Goal: Task Accomplishment & Management: Manage account settings

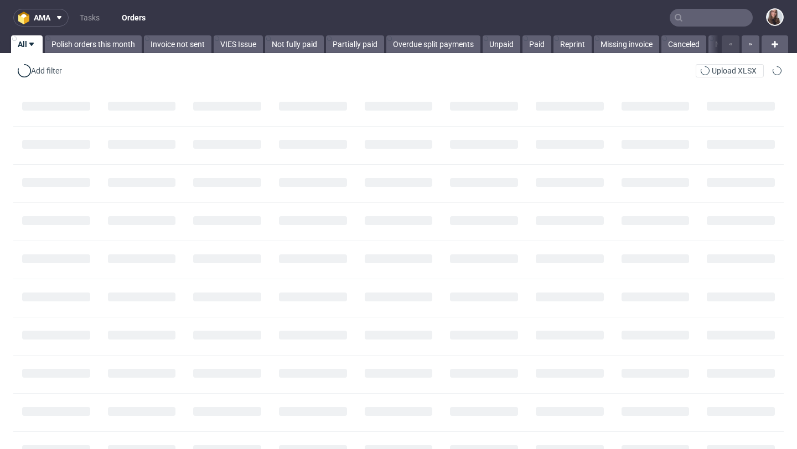
click at [683, 22] on input "text" at bounding box center [710, 18] width 83 height 18
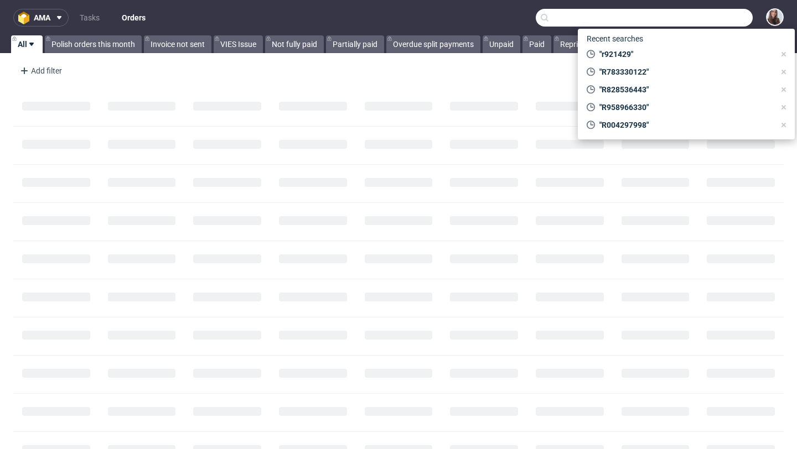
paste input "R674958934"
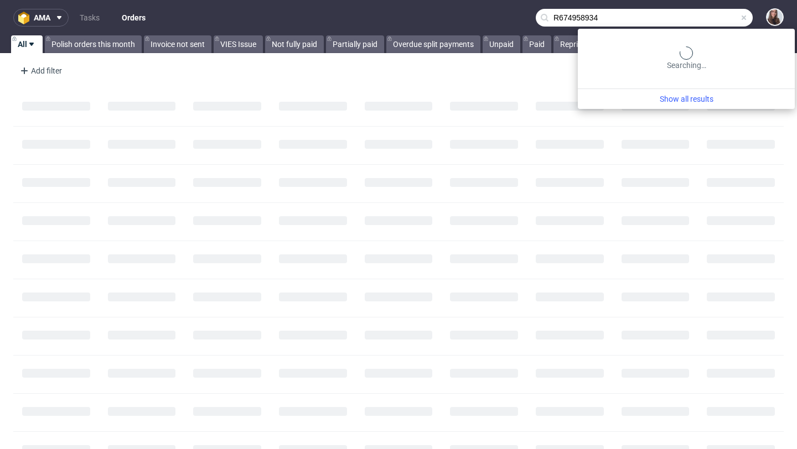
type input "R674958934"
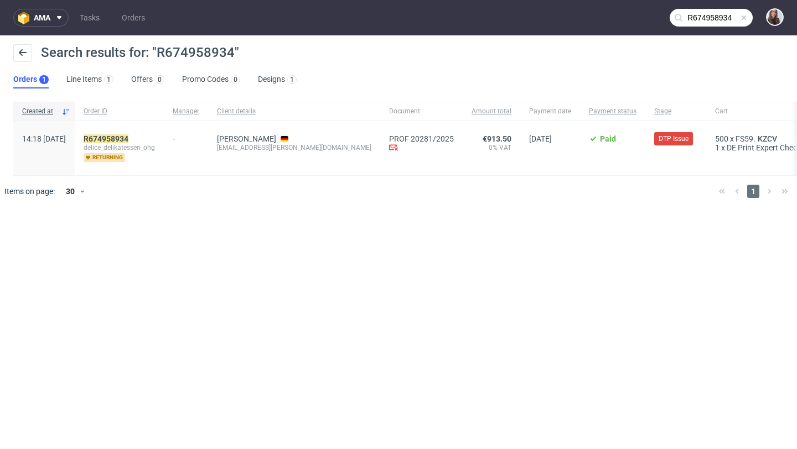
click at [137, 131] on div "R674958934 delice_delikatessen_ohg returning" at bounding box center [119, 148] width 89 height 54
click at [128, 137] on mark "R674958934" at bounding box center [106, 138] width 45 height 9
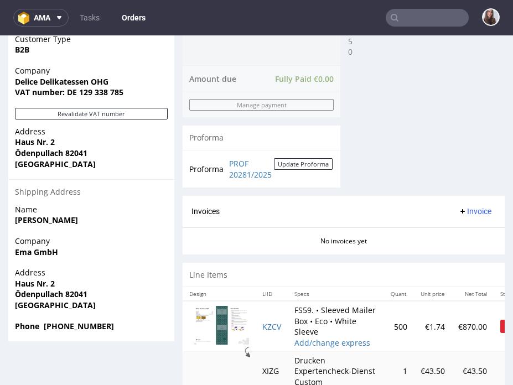
scroll to position [620, 0]
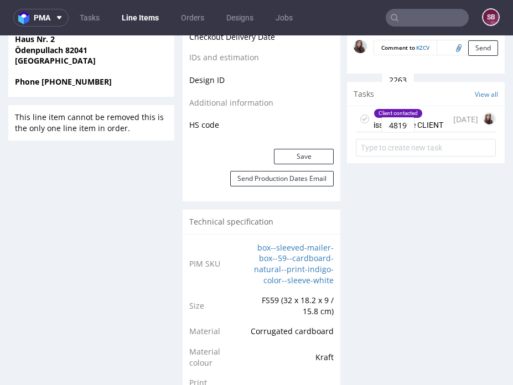
scroll to position [698, 0]
click at [418, 131] on div "Client contacted issue - same CLIENT" at bounding box center [408, 118] width 70 height 25
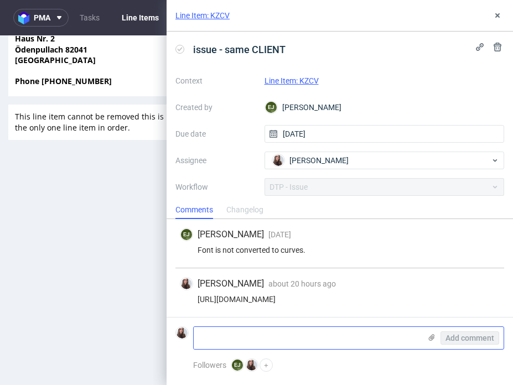
click at [459, 337] on div "Add comment" at bounding box center [461, 338] width 83 height 22
click at [433, 335] on icon at bounding box center [431, 337] width 9 height 9
click at [0, 0] on input "file" at bounding box center [0, 0] width 0 height 0
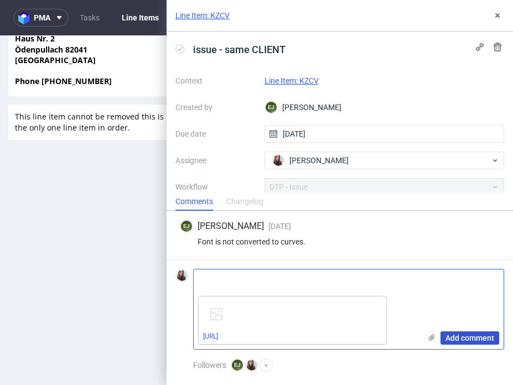
click at [459, 338] on span "Add comment" at bounding box center [469, 338] width 49 height 8
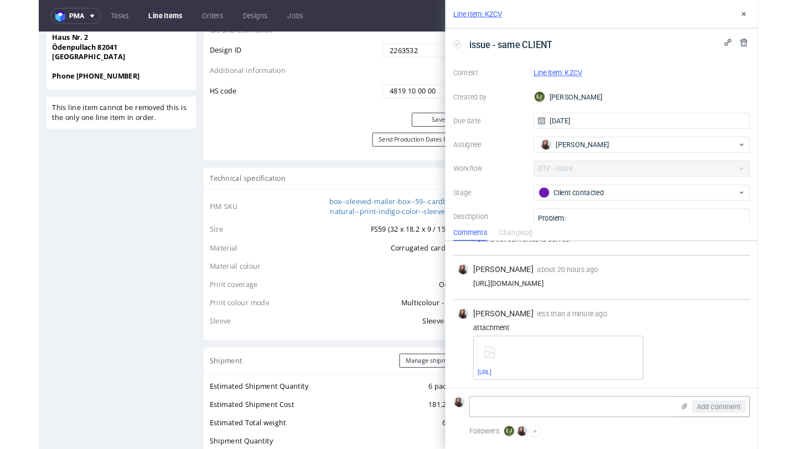
scroll to position [58, 0]
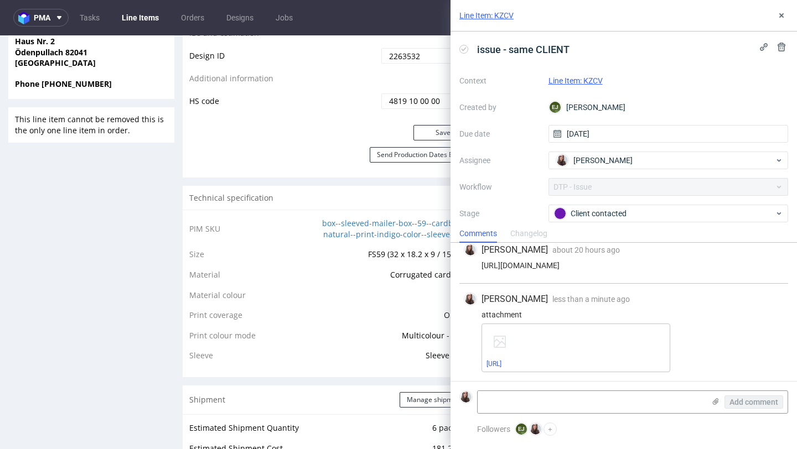
click at [588, 79] on link "Line Item: KZCV" at bounding box center [575, 80] width 54 height 9
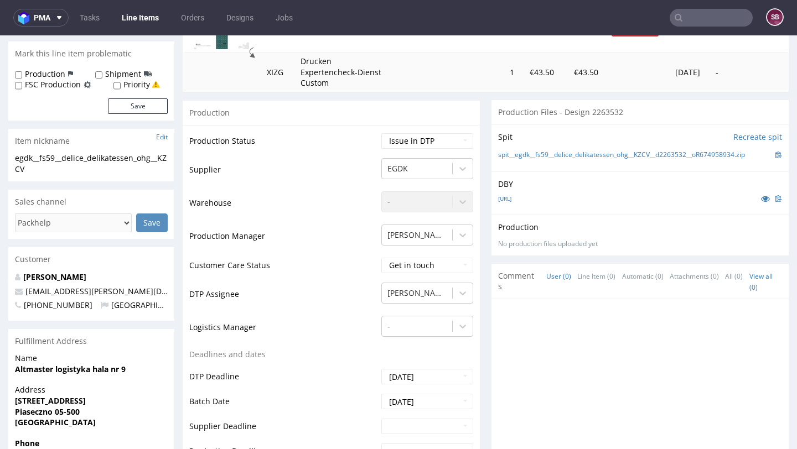
scroll to position [189, 0]
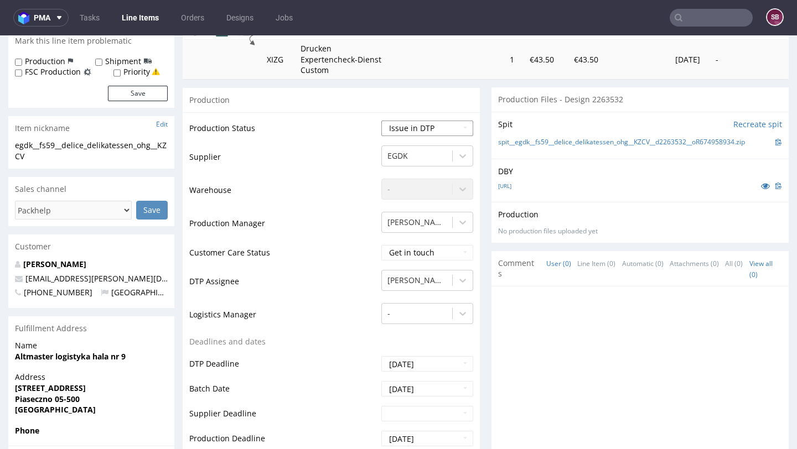
click at [423, 122] on select "Waiting for Artwork Waiting for Diecut Waiting for Mockup Waiting for DTP Waiti…" at bounding box center [427, 128] width 92 height 15
select select "back_for_dtp"
click at [381, 121] on select "Waiting for Artwork Waiting for Diecut Waiting for Mockup Waiting for DTP Waiti…" at bounding box center [427, 128] width 92 height 15
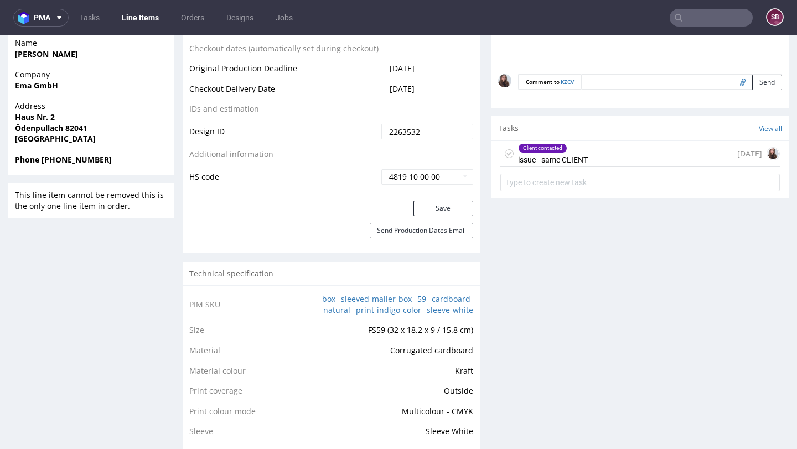
scroll to position [623, 0]
click at [446, 211] on button "Save" at bounding box center [443, 207] width 60 height 15
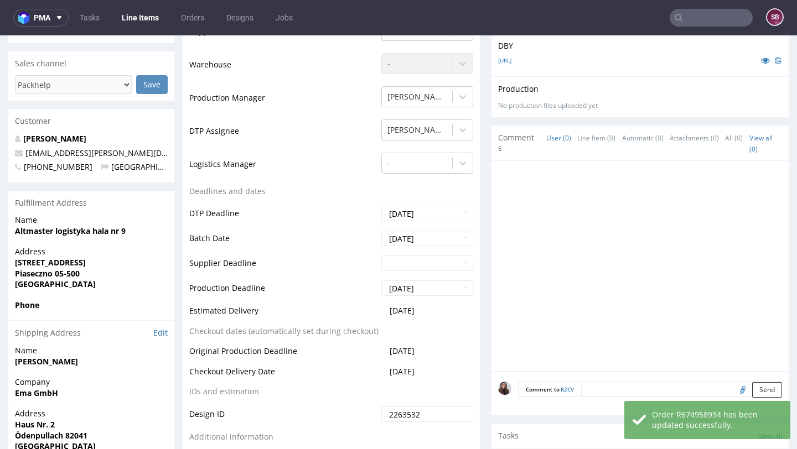
scroll to position [0, 0]
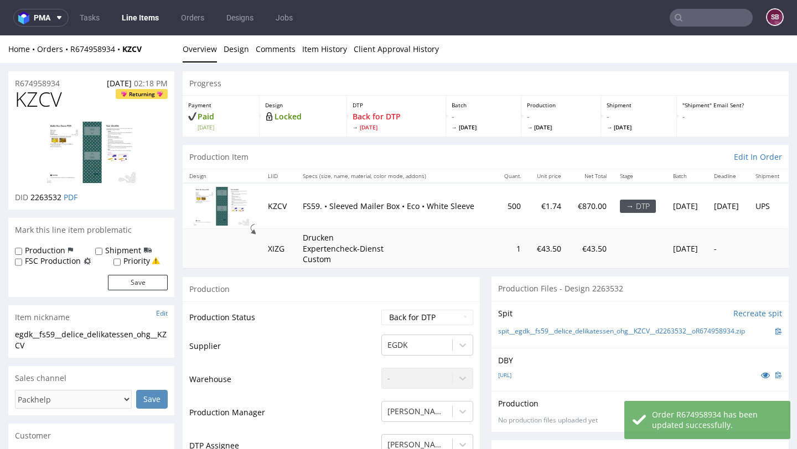
click at [694, 18] on input "text" at bounding box center [710, 18] width 83 height 18
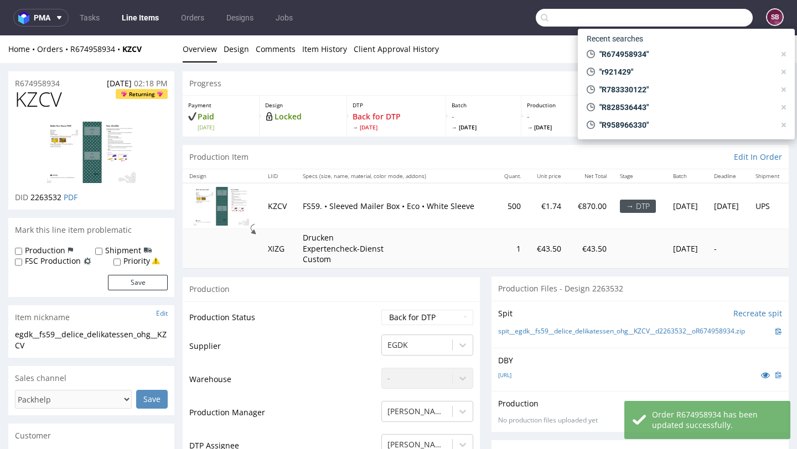
paste input "R515715073"
type input "R515715073"
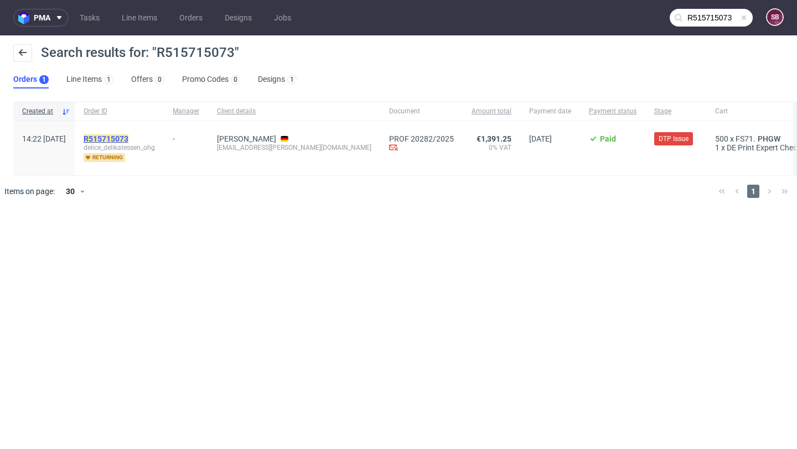
click at [128, 138] on mark "R515715073" at bounding box center [106, 138] width 45 height 9
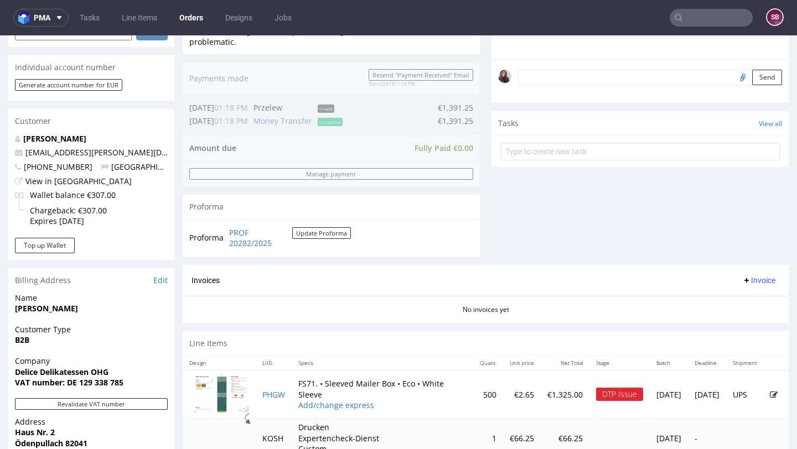
scroll to position [330, 0]
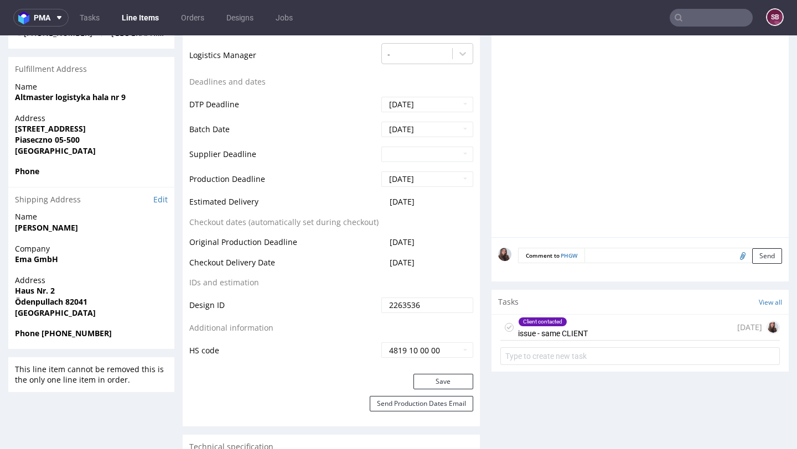
scroll to position [1, 0]
click at [591, 318] on div "Client contacted issue - same CLIENT 4 days ago" at bounding box center [639, 328] width 279 height 26
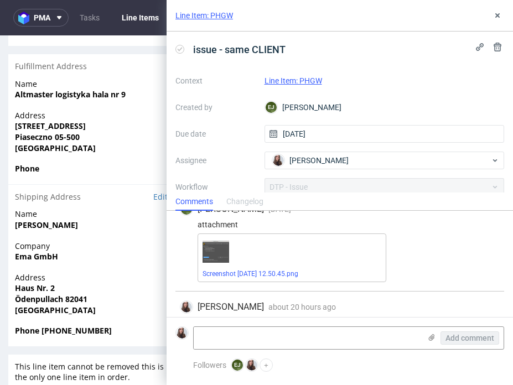
scroll to position [66, 0]
click at [432, 333] on icon at bounding box center [431, 337] width 9 height 9
click at [0, 0] on input "file" at bounding box center [0, 0] width 0 height 0
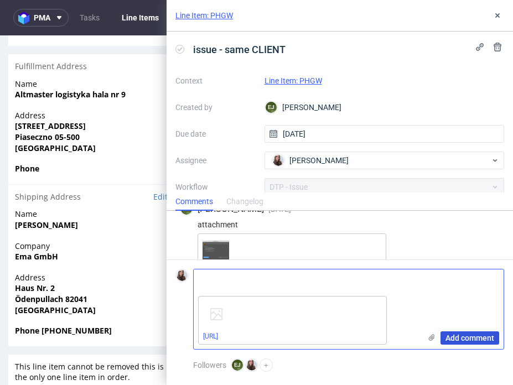
click at [471, 336] on span "Add comment" at bounding box center [469, 338] width 49 height 8
click at [295, 80] on link "Line Item: PHGW" at bounding box center [293, 80] width 58 height 9
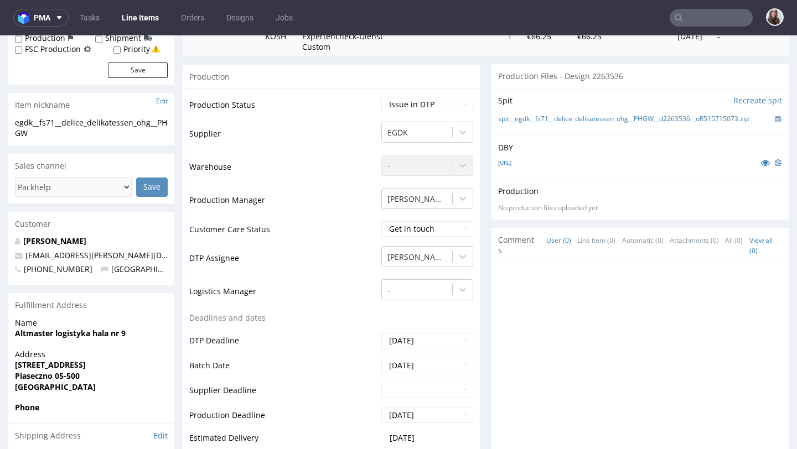
scroll to position [224, 0]
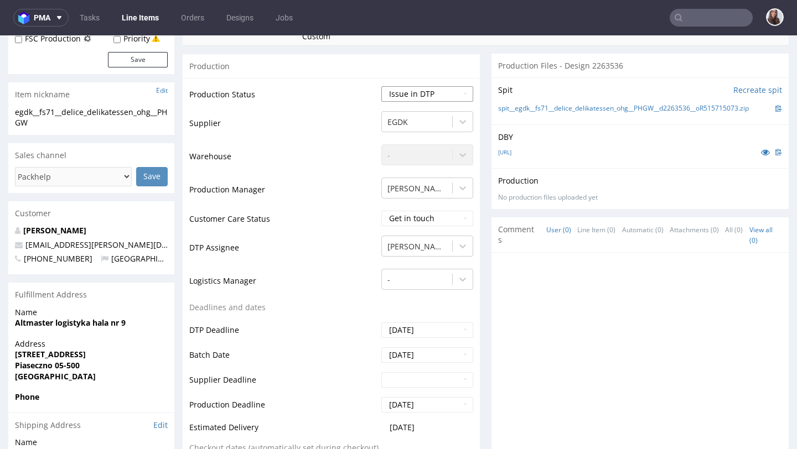
click at [421, 96] on select "Waiting for Artwork Waiting for Diecut Waiting for Mockup Waiting for DTP Waiti…" at bounding box center [427, 93] width 92 height 15
select select "back_for_dtp"
click at [381, 86] on select "Waiting for Artwork Waiting for Diecut Waiting for Mockup Waiting for DTP Waiti…" at bounding box center [427, 93] width 92 height 15
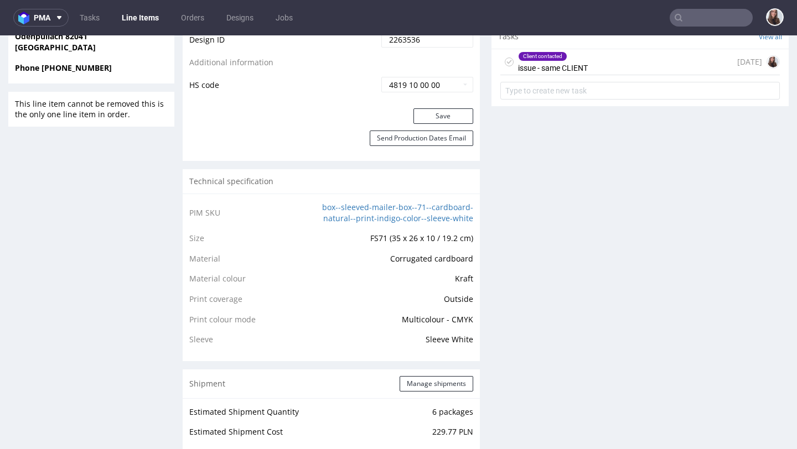
scroll to position [716, 0]
click at [435, 117] on button "Save" at bounding box center [443, 114] width 60 height 15
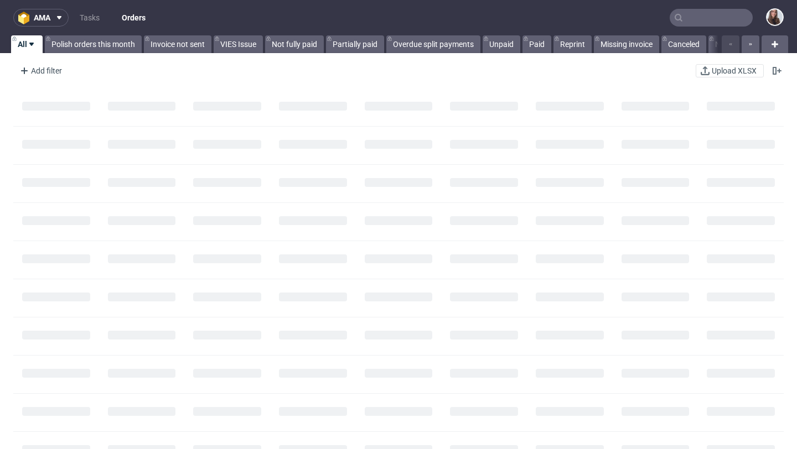
click at [709, 18] on input "text" at bounding box center [710, 18] width 83 height 18
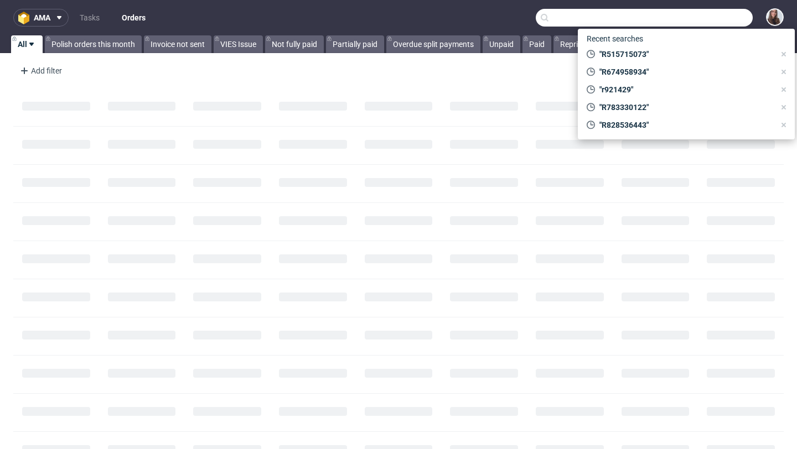
paste input "R706101028"
type input "R706101028"
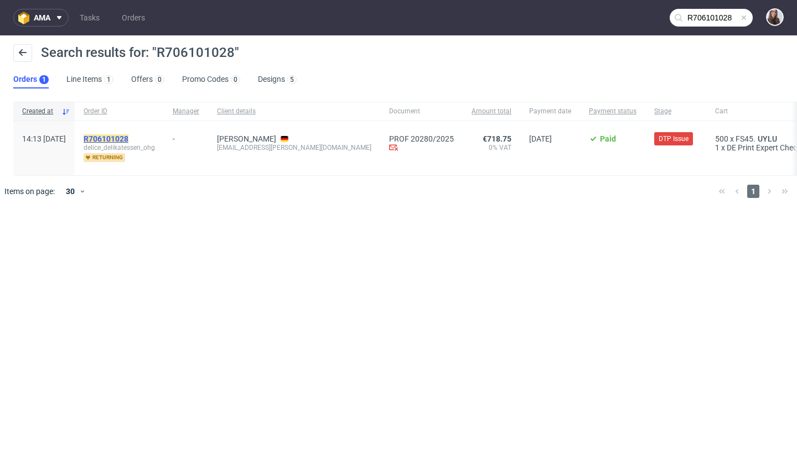
click at [128, 142] on mark "R706101028" at bounding box center [106, 138] width 45 height 9
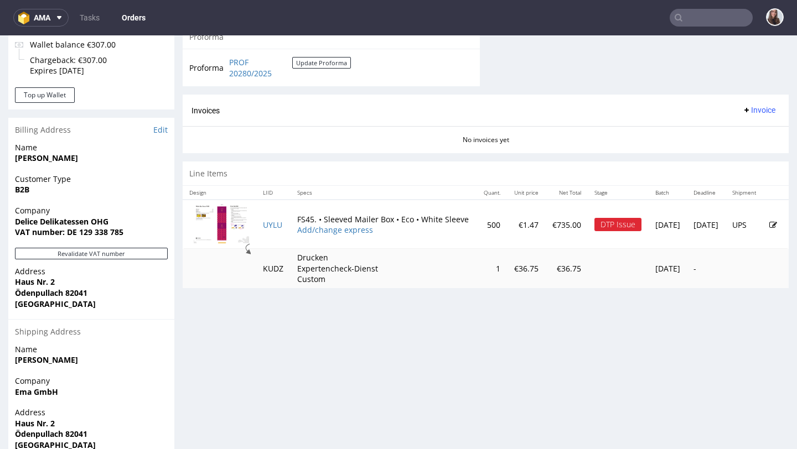
scroll to position [490, 0]
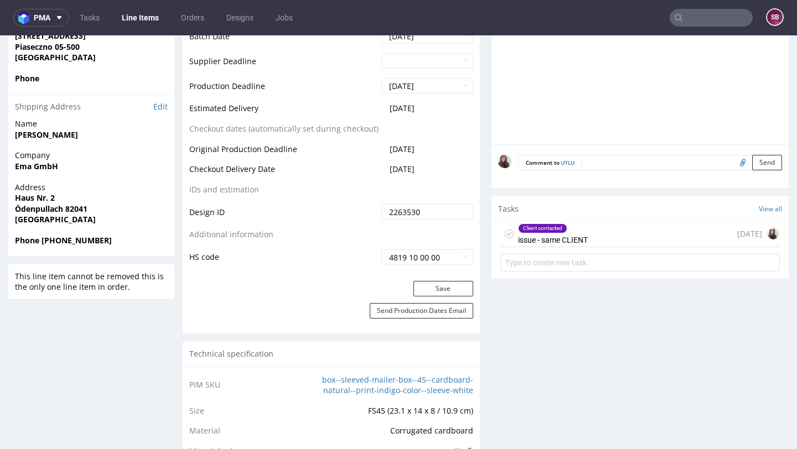
scroll to position [548, 0]
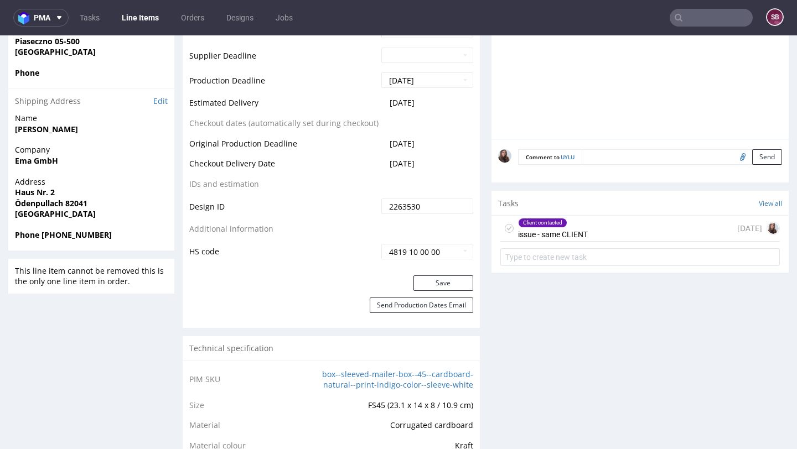
click at [595, 223] on div "Client contacted issue - same CLIENT 4 days ago" at bounding box center [639, 229] width 279 height 26
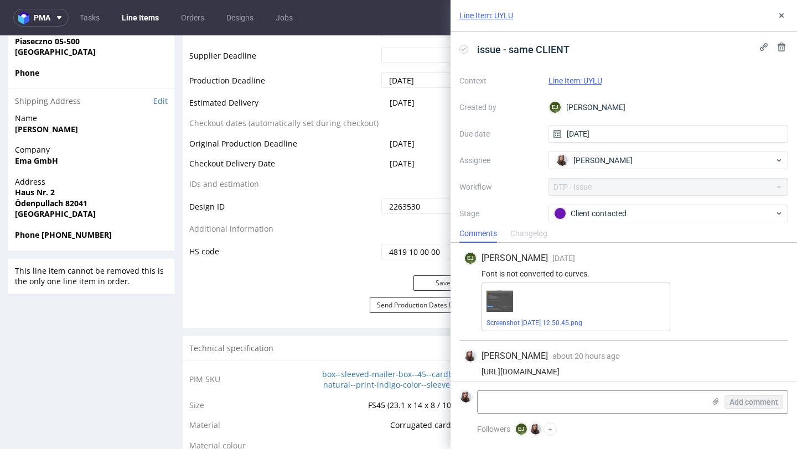
scroll to position [8, 0]
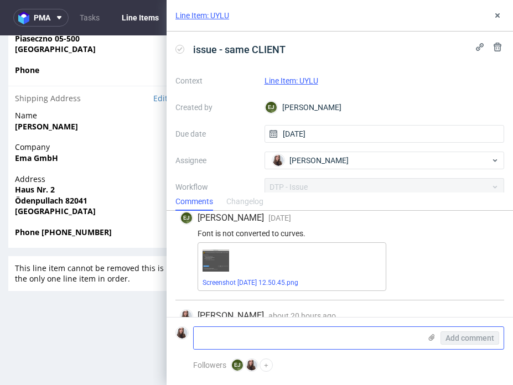
click at [428, 334] on icon at bounding box center [431, 337] width 9 height 9
click at [0, 0] on input "file" at bounding box center [0, 0] width 0 height 0
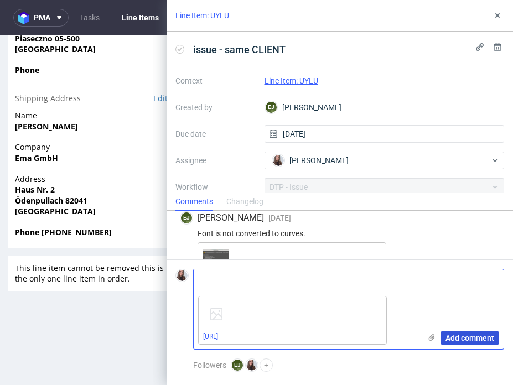
click at [467, 336] on span "Add comment" at bounding box center [469, 338] width 49 height 8
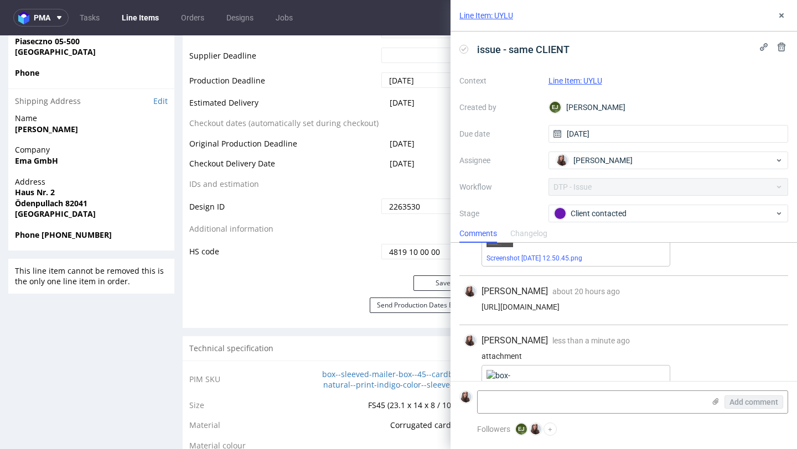
scroll to position [106, 0]
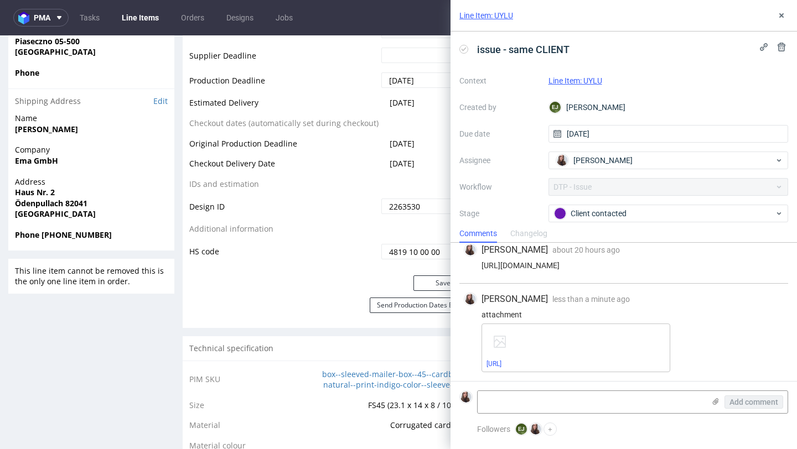
click at [578, 80] on link "Line Item: UYLU" at bounding box center [575, 80] width 54 height 9
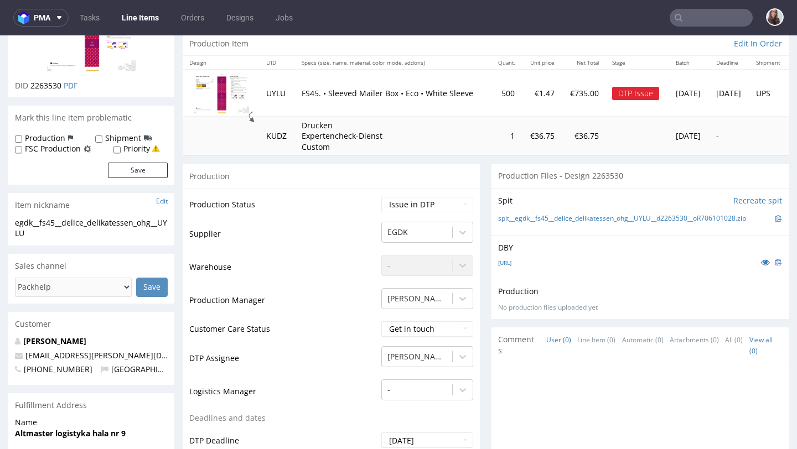
scroll to position [121, 0]
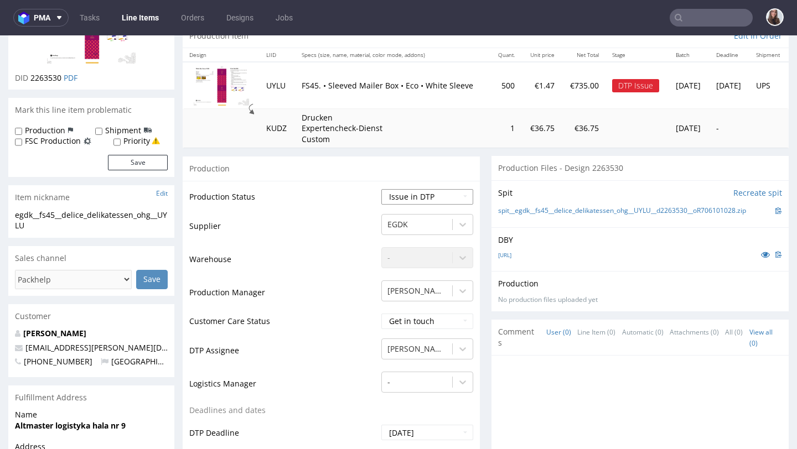
click at [412, 199] on select "Waiting for Artwork Waiting for Diecut Waiting for Mockup Waiting for DTP Waiti…" at bounding box center [427, 196] width 92 height 15
select select "back_for_dtp"
click at [381, 189] on select "Waiting for Artwork Waiting for Diecut Waiting for Mockup Waiting for DTP Waiti…" at bounding box center [427, 196] width 92 height 15
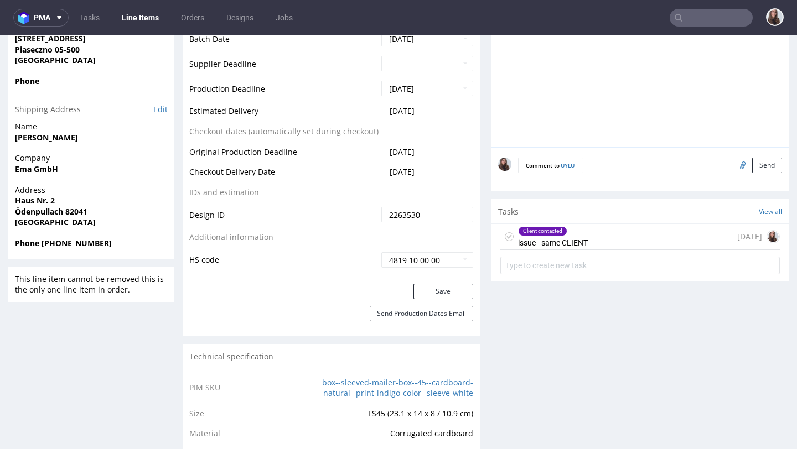
scroll to position [559, 0]
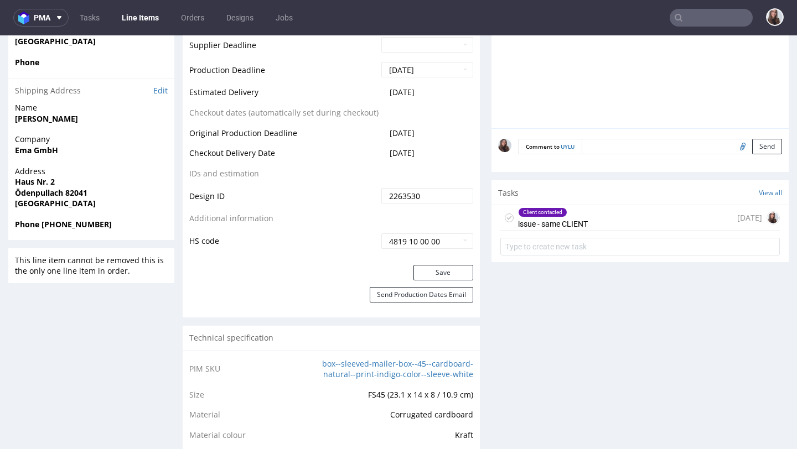
click at [437, 280] on div "Save" at bounding box center [331, 276] width 297 height 22
click at [423, 265] on button "Save" at bounding box center [443, 272] width 60 height 15
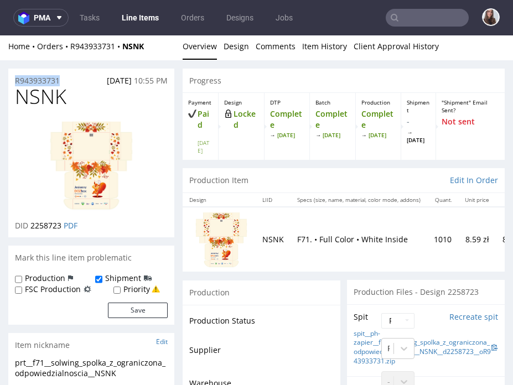
drag, startPoint x: 75, startPoint y: 79, endPoint x: 11, endPoint y: 79, distance: 64.7
click at [11, 79] on div "R943933731 09.09.2025 10:55 PM" at bounding box center [91, 78] width 166 height 18
copy p "R943933731"
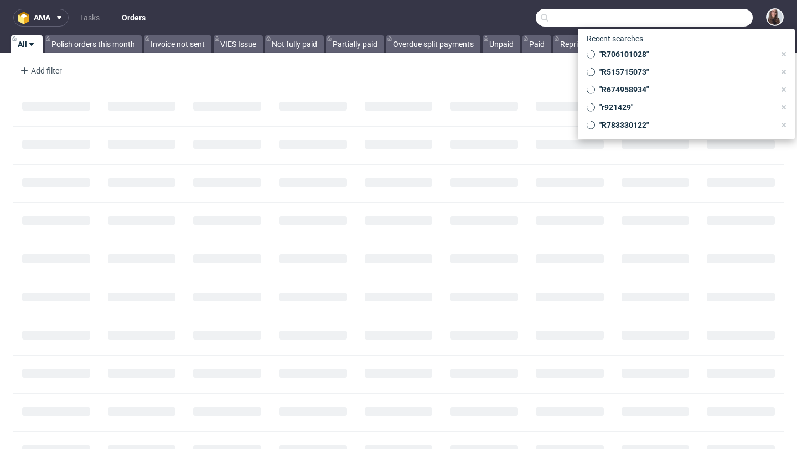
click at [690, 19] on input "text" at bounding box center [644, 18] width 217 height 18
paste input "R783330122"
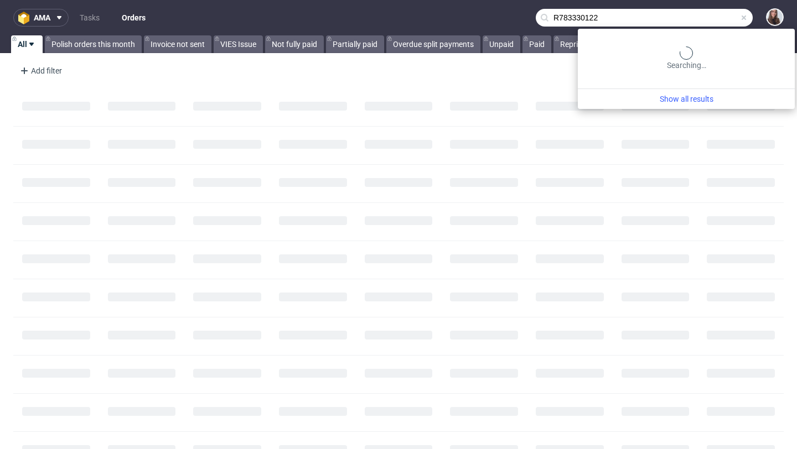
type input "R783330122"
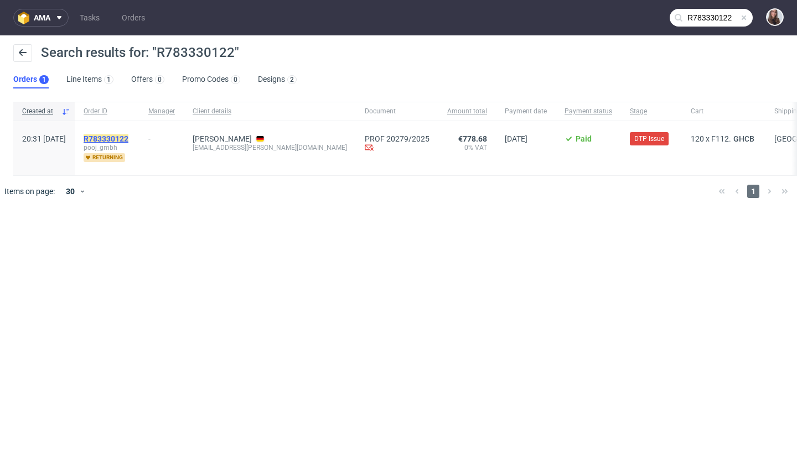
click at [128, 136] on mark "R783330122" at bounding box center [106, 138] width 45 height 9
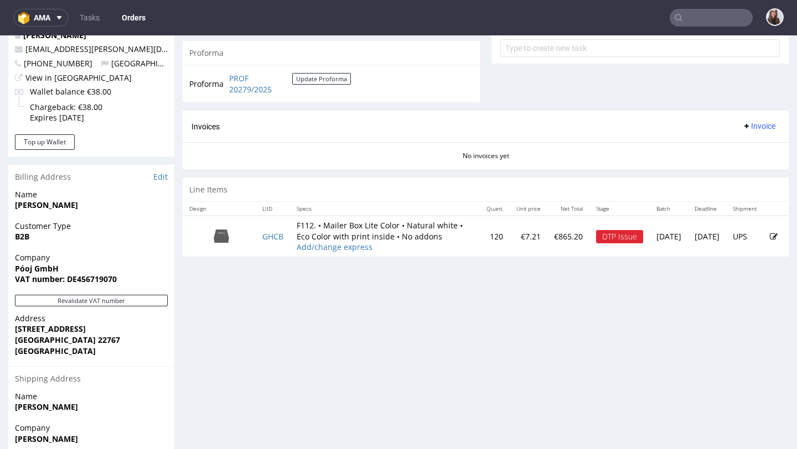
scroll to position [435, 0]
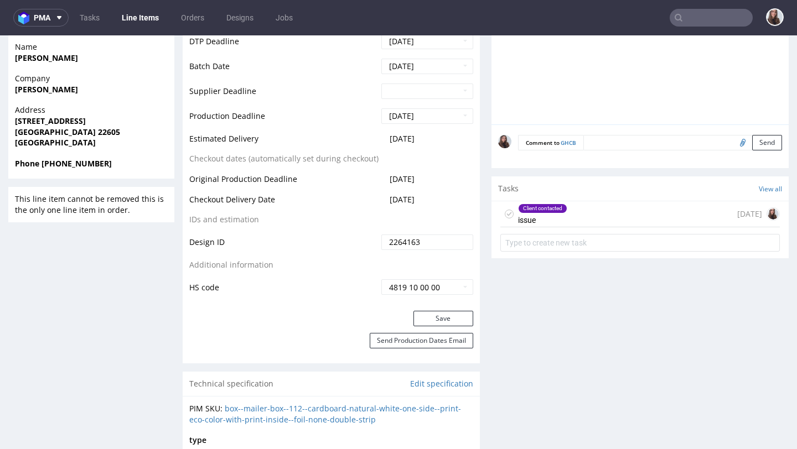
scroll to position [472, 0]
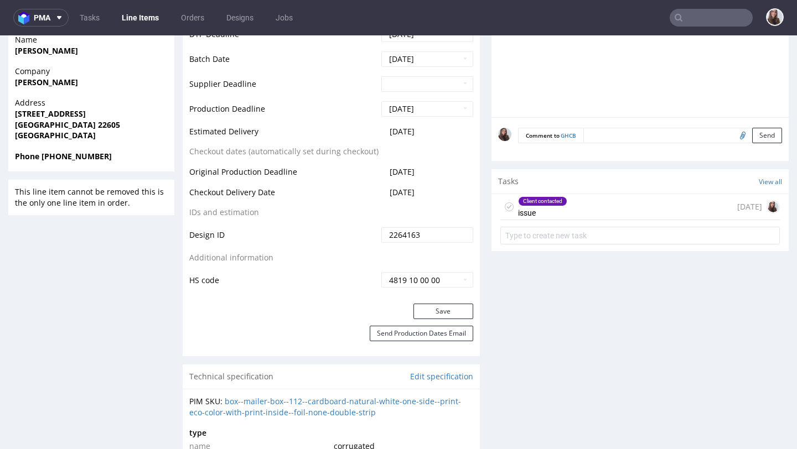
click at [581, 209] on div "Client contacted issue 2 days ago" at bounding box center [639, 207] width 279 height 26
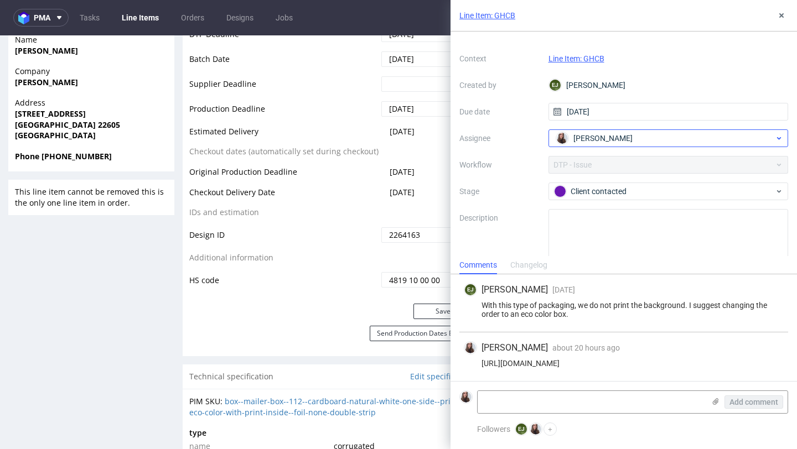
scroll to position [37, 0]
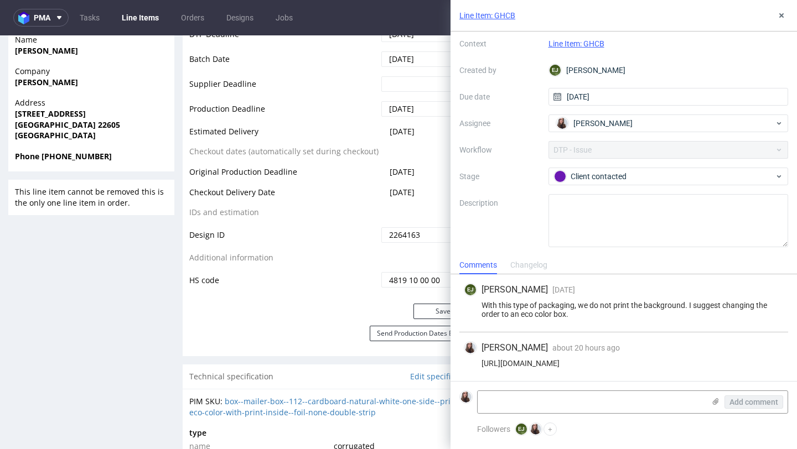
click at [592, 65] on div "EJ Elżbieta Jelińska" at bounding box center [668, 70] width 240 height 18
click at [584, 41] on link "Line Item: GHCB" at bounding box center [576, 43] width 56 height 9
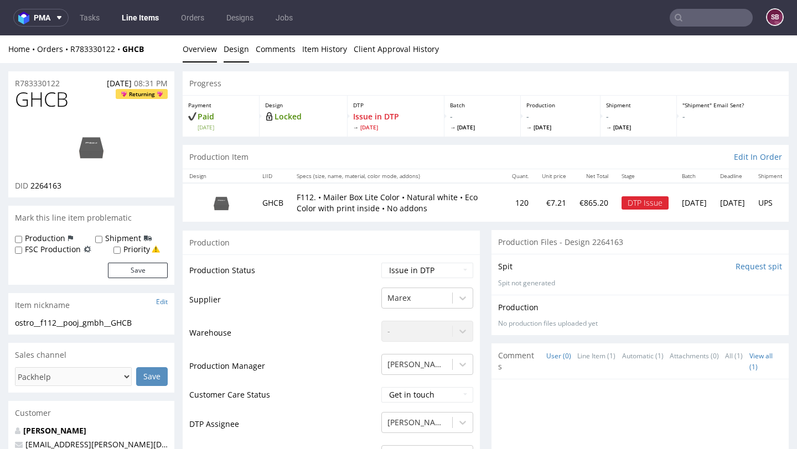
click at [236, 45] on link "Design" at bounding box center [236, 48] width 25 height 27
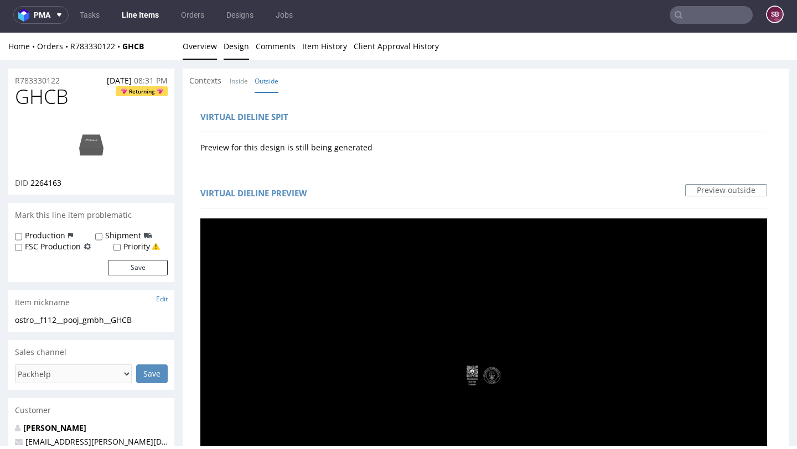
click at [198, 44] on link "Overview" at bounding box center [200, 46] width 34 height 27
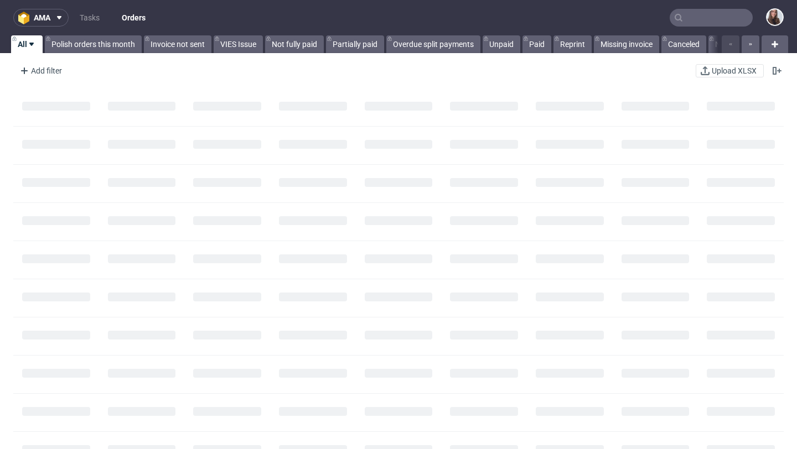
click at [718, 15] on input "text" at bounding box center [710, 18] width 83 height 18
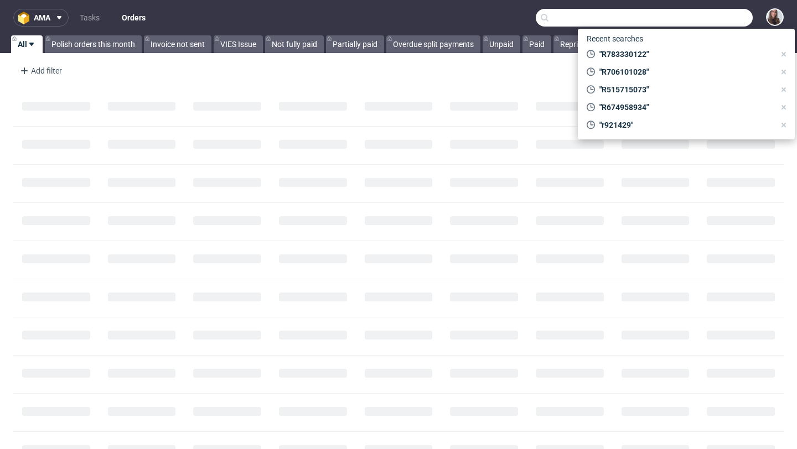
paste input "R942075270"
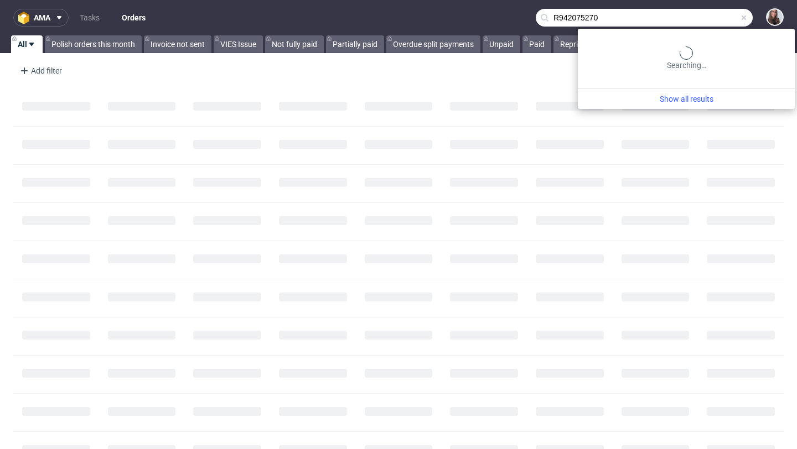
type input "R942075270"
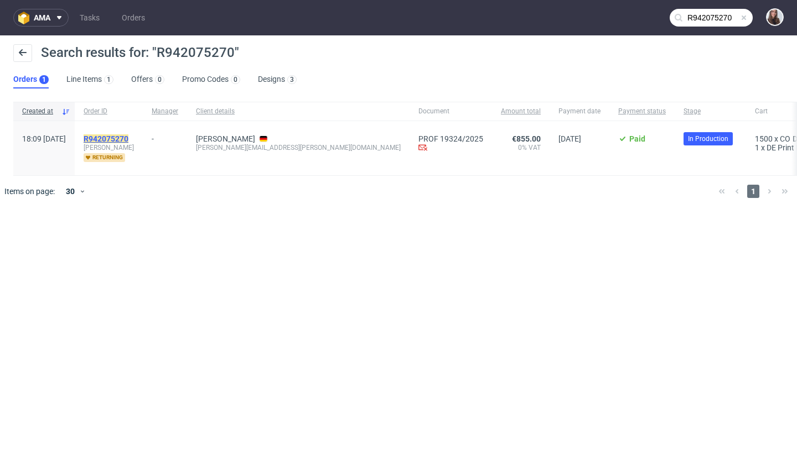
click at [128, 135] on mark "R942075270" at bounding box center [106, 138] width 45 height 9
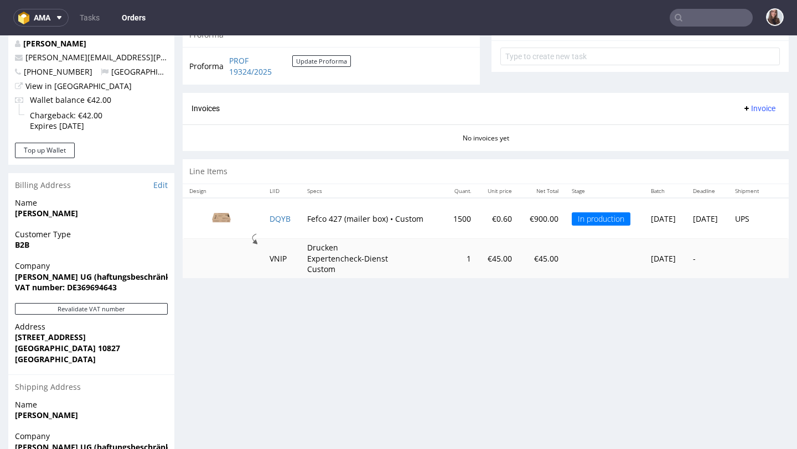
scroll to position [420, 0]
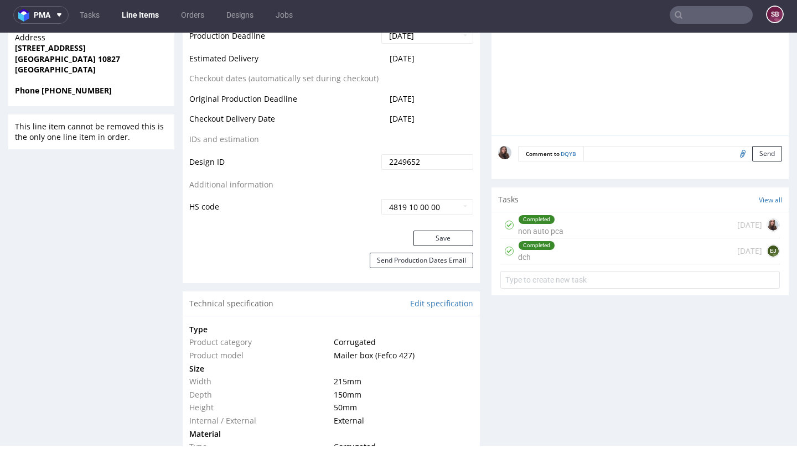
scroll to position [566, 0]
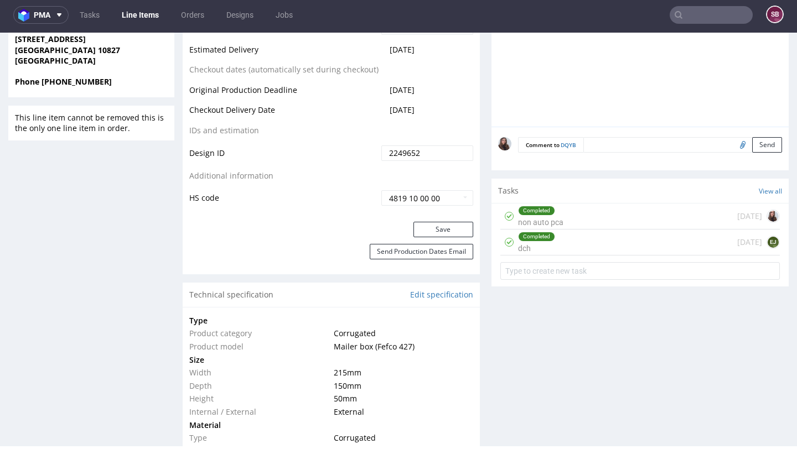
click at [568, 209] on div "Completed non auto pca [DATE]" at bounding box center [639, 217] width 279 height 26
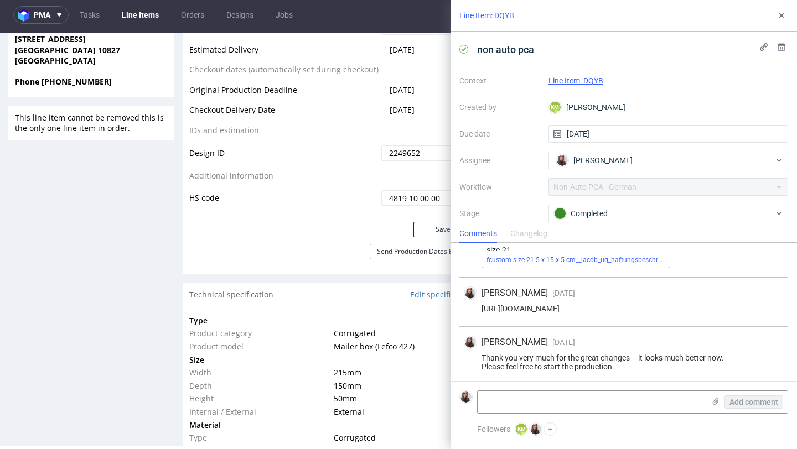
scroll to position [102, 0]
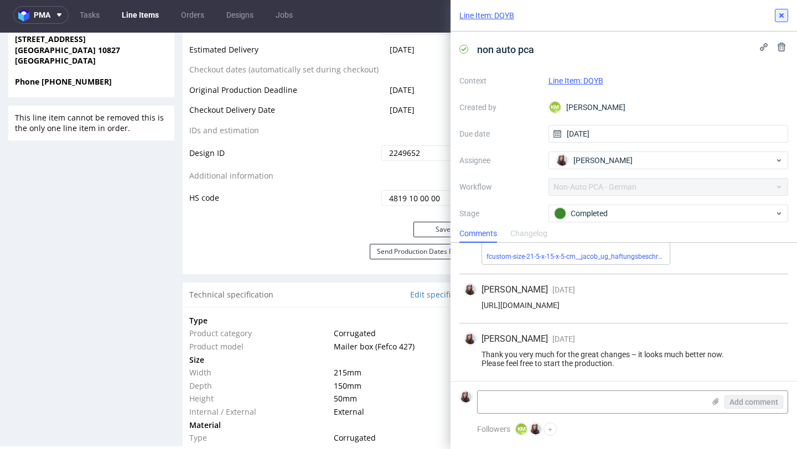
click at [781, 13] on icon at bounding box center [781, 15] width 9 height 9
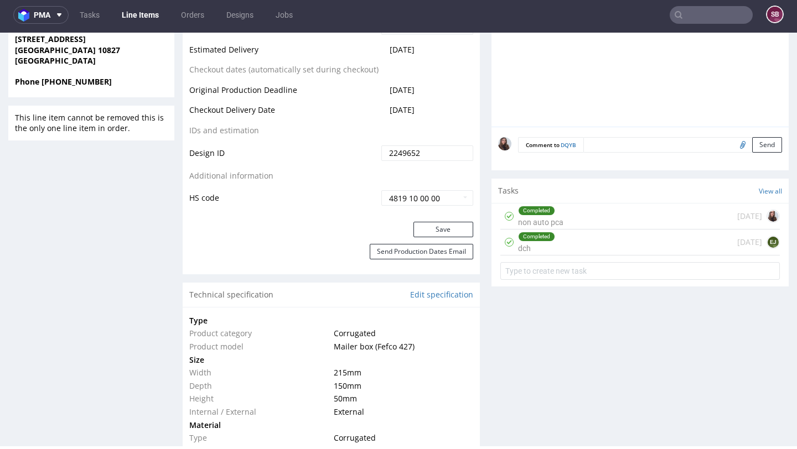
click at [566, 252] on div "Completed dch [DATE] EJ" at bounding box center [639, 243] width 279 height 26
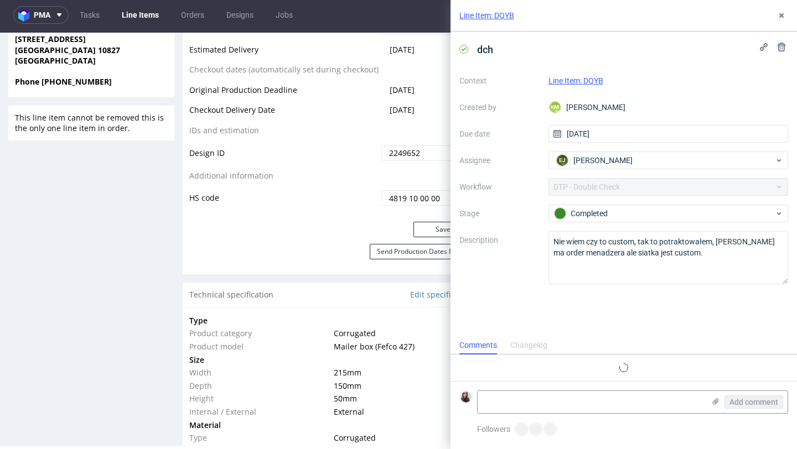
scroll to position [9, 0]
click at [778, 17] on icon at bounding box center [781, 15] width 9 height 9
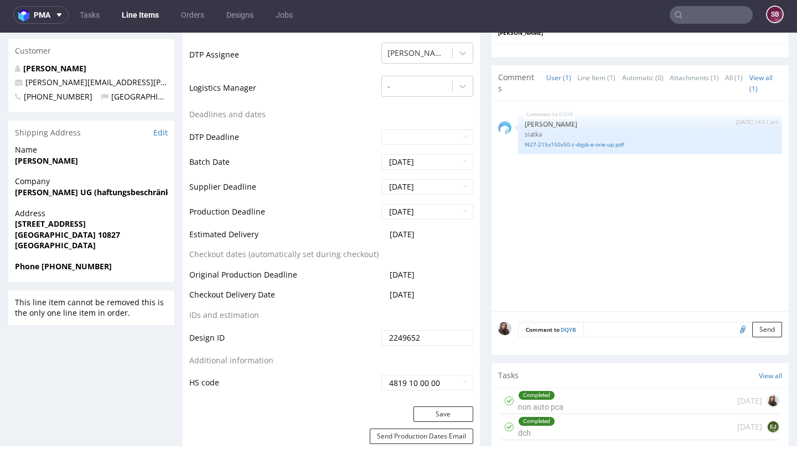
scroll to position [383, 0]
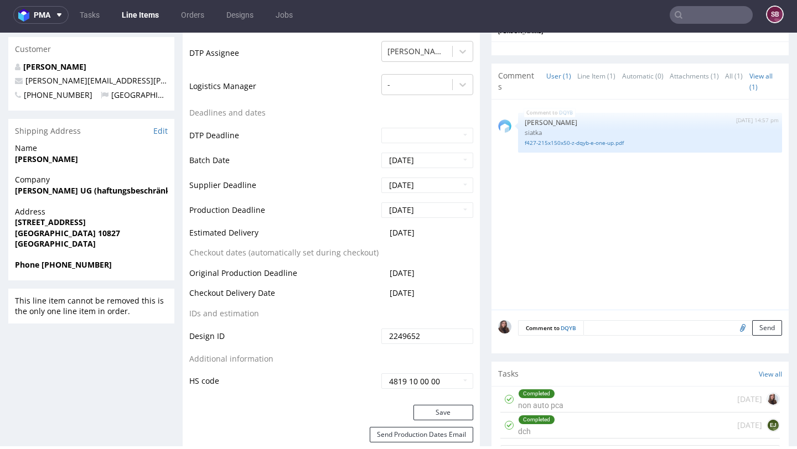
drag, startPoint x: 429, startPoint y: 236, endPoint x: 384, endPoint y: 233, distance: 44.9
click at [384, 233] on td "[DATE]" at bounding box center [425, 236] width 95 height 20
copy span "[DATE]"
click at [553, 396] on div "Completed" at bounding box center [540, 393] width 44 height 9
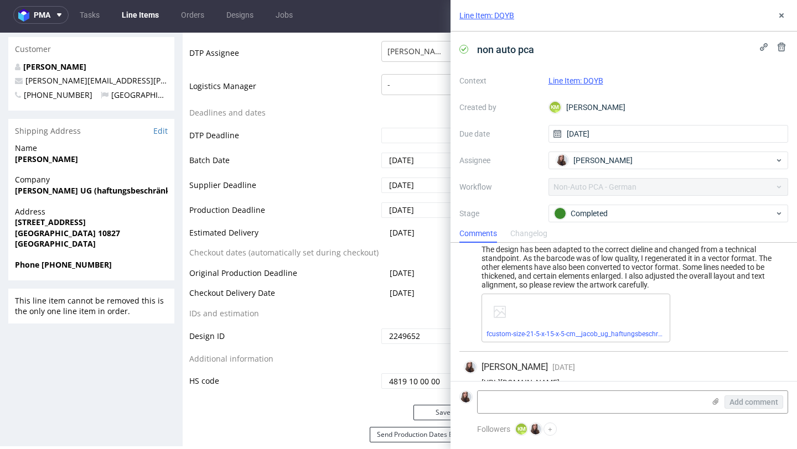
scroll to position [102, 0]
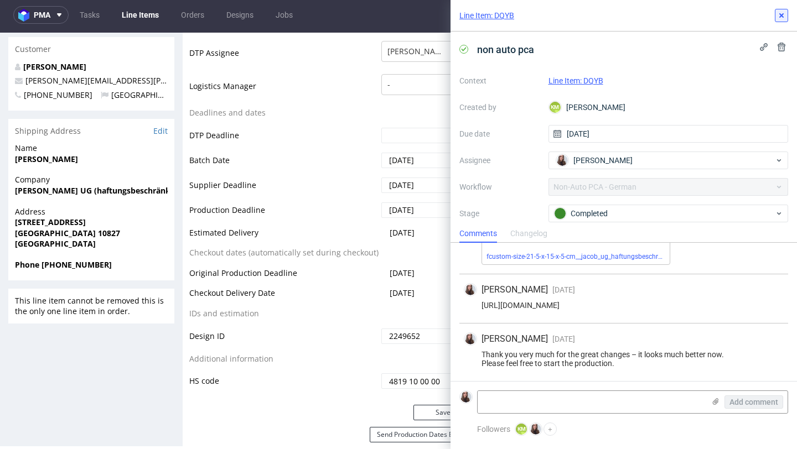
click at [779, 15] on icon at bounding box center [781, 15] width 9 height 9
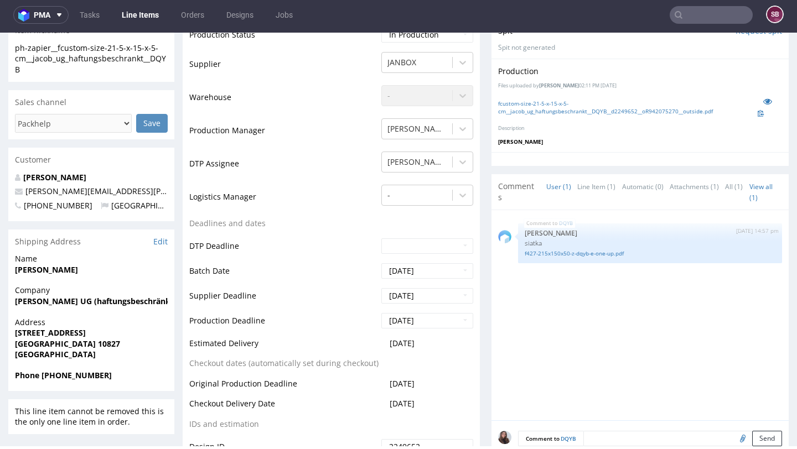
scroll to position [134, 0]
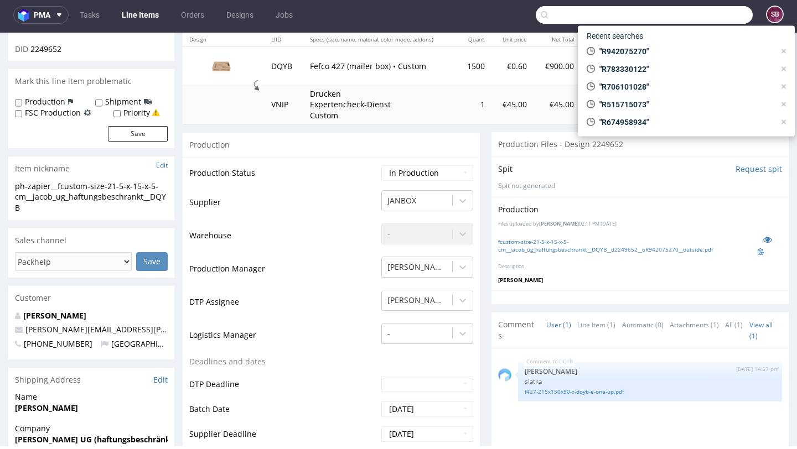
click at [712, 14] on input "text" at bounding box center [644, 15] width 217 height 18
paste input "R048271770"
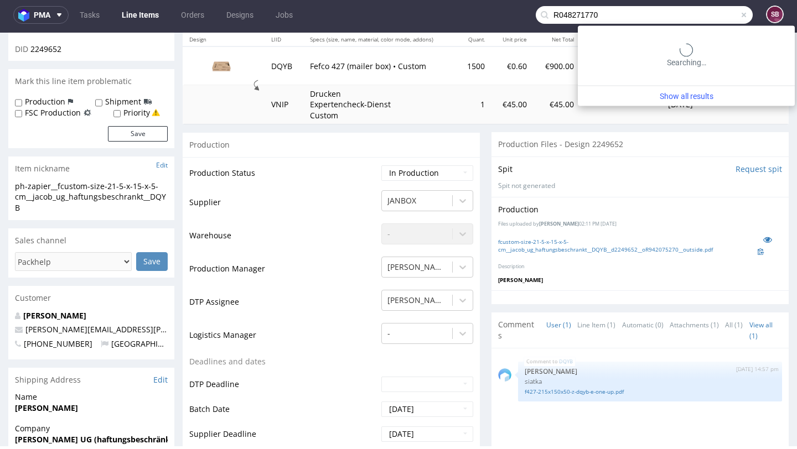
type input "R048271770"
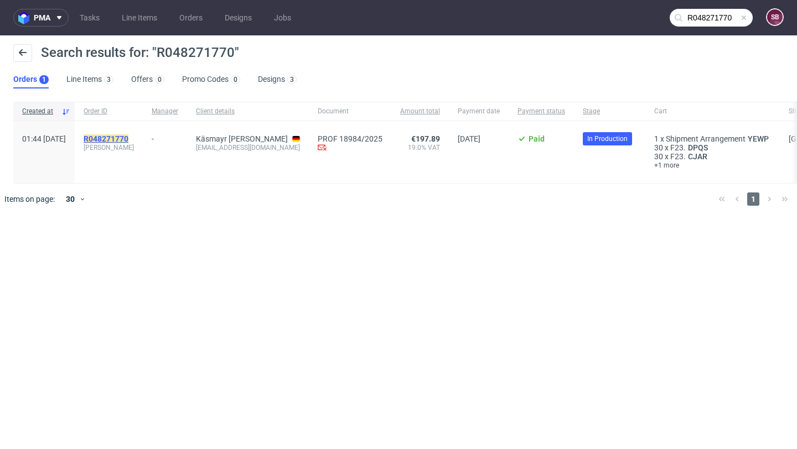
click at [128, 138] on mark "R048271770" at bounding box center [106, 138] width 45 height 9
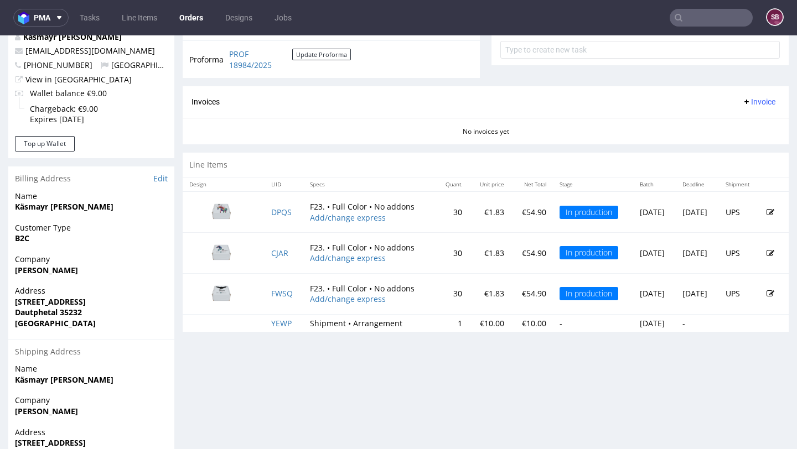
scroll to position [424, 0]
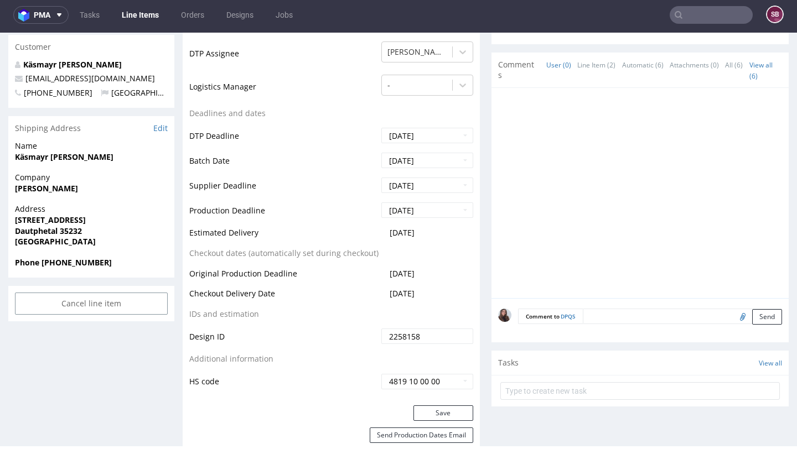
scroll to position [363, 0]
drag, startPoint x: 430, startPoint y: 231, endPoint x: 383, endPoint y: 231, distance: 47.6
click at [383, 231] on td "2025-10-08" at bounding box center [425, 237] width 95 height 20
copy span "2025-10-08"
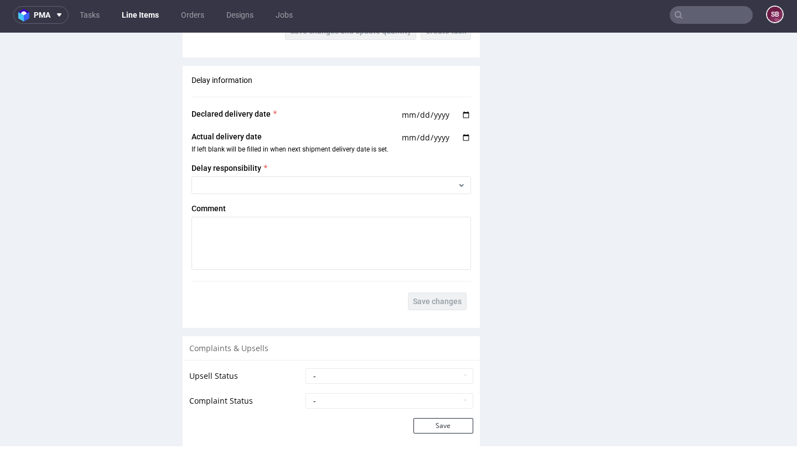
scroll to position [1691, 0]
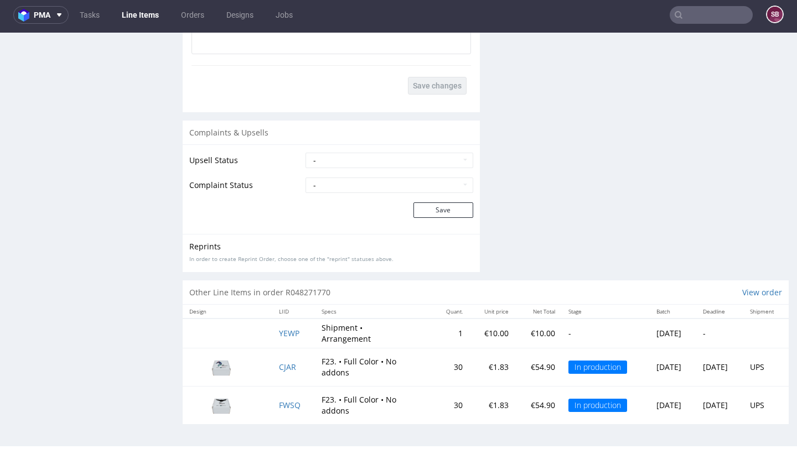
click at [283, 372] on td "CJAR" at bounding box center [293, 367] width 43 height 38
click at [282, 369] on span "CJAR" at bounding box center [287, 367] width 17 height 11
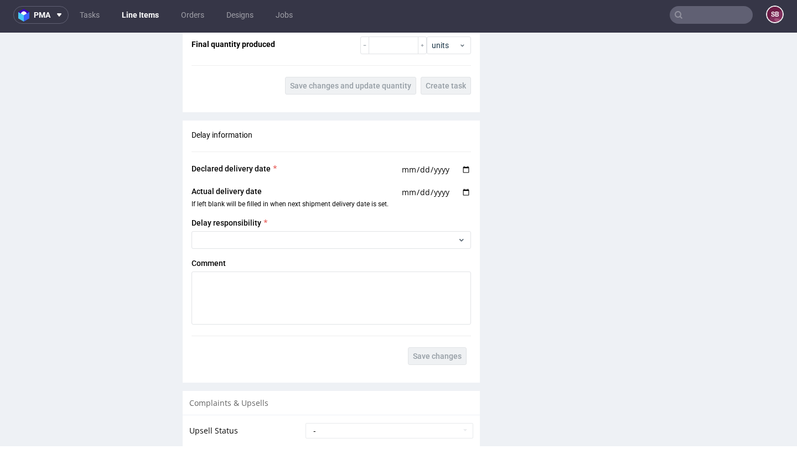
scroll to position [1444, 0]
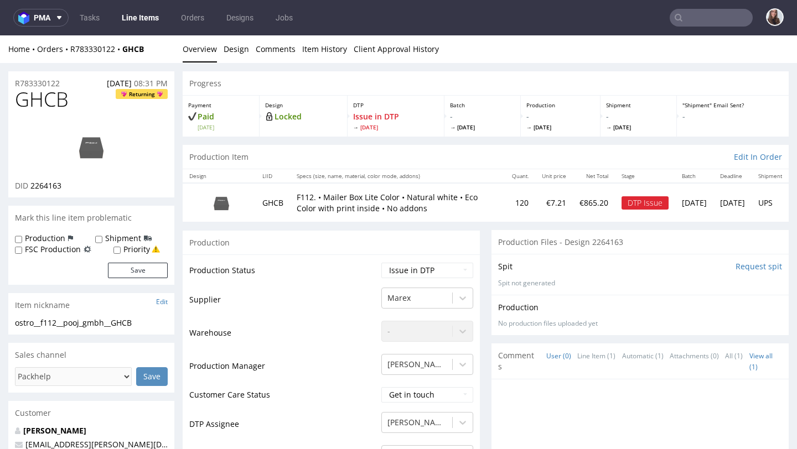
scroll to position [3, 0]
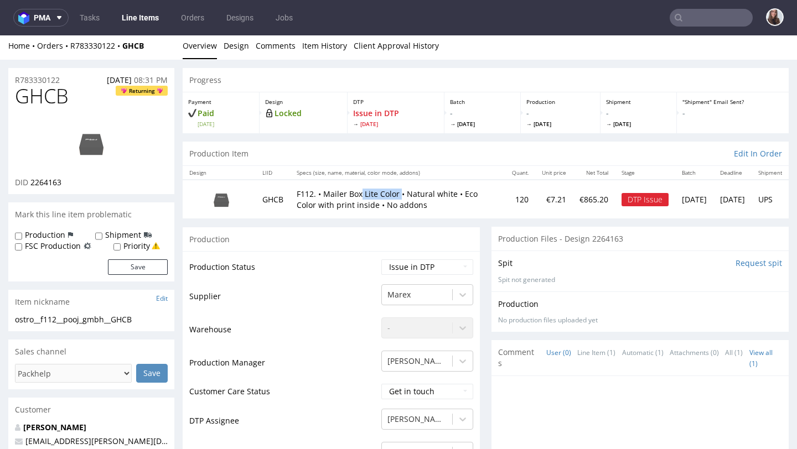
drag, startPoint x: 359, startPoint y: 186, endPoint x: 398, endPoint y: 188, distance: 39.3
click at [398, 189] on p "F112. • Mailer Box Lite Color • Natural white • Eco Color with print inside • N…" at bounding box center [398, 200] width 202 height 22
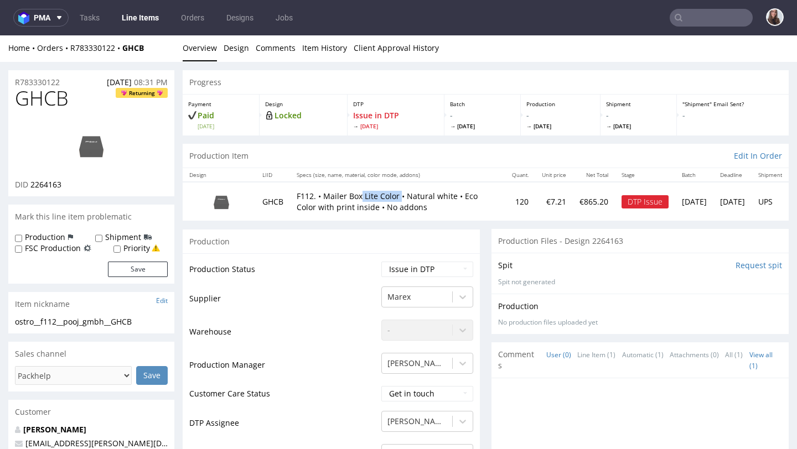
scroll to position [0, 0]
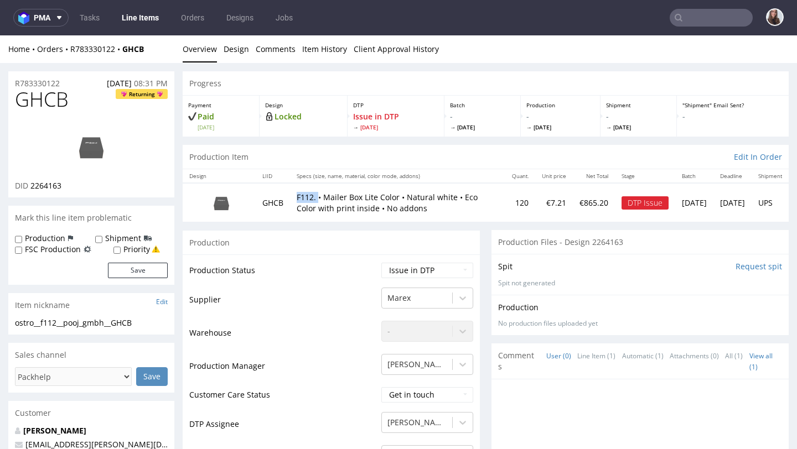
drag, startPoint x: 297, startPoint y: 191, endPoint x: 318, endPoint y: 190, distance: 21.6
click at [318, 190] on td "F112. • Mailer Box Lite Color • Natural white • Eco Color with print inside • N…" at bounding box center [397, 202] width 215 height 38
